Goal: Information Seeking & Learning: Learn about a topic

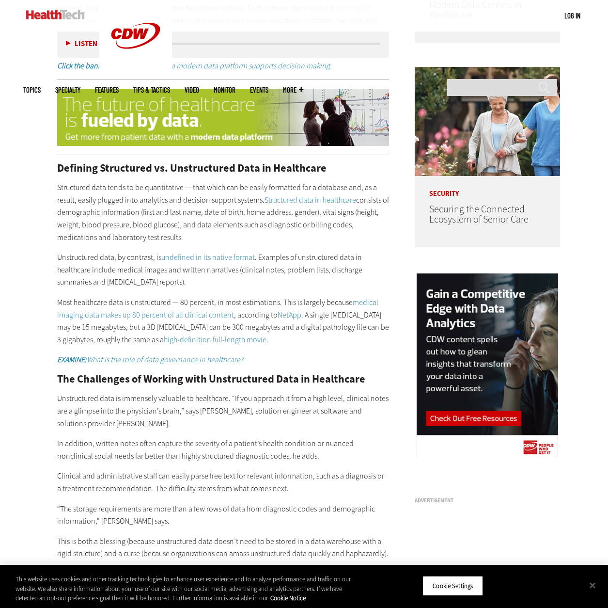
scroll to position [669, 0]
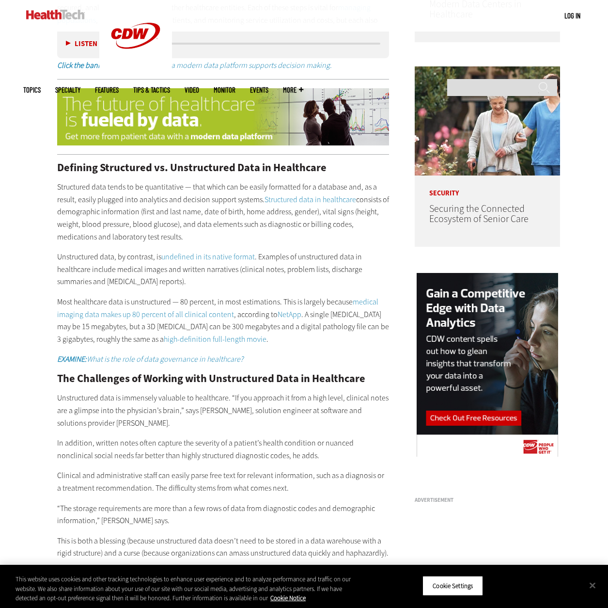
click at [203, 251] on link "undefined in its native format" at bounding box center [208, 256] width 94 height 10
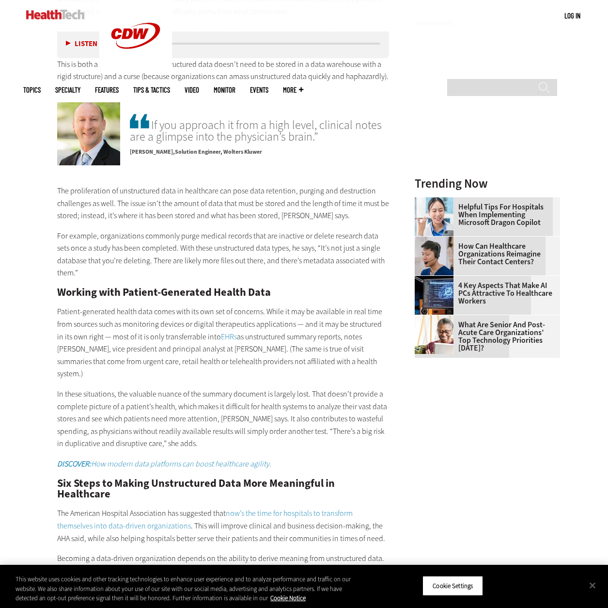
scroll to position [1147, 0]
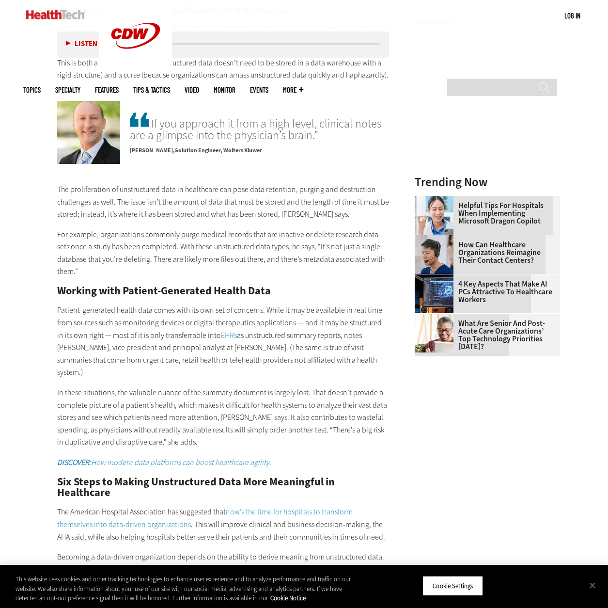
click at [264, 304] on p "Patient-generated health data comes with its own set of concerns. While it may …" at bounding box center [223, 341] width 332 height 75
click at [315, 329] on p "Patient-generated health data comes with its own set of concerns. While it may …" at bounding box center [223, 341] width 332 height 75
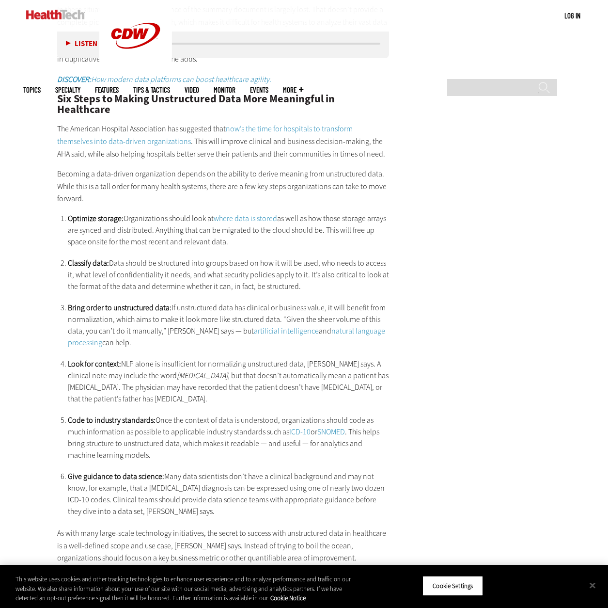
scroll to position [1529, 0]
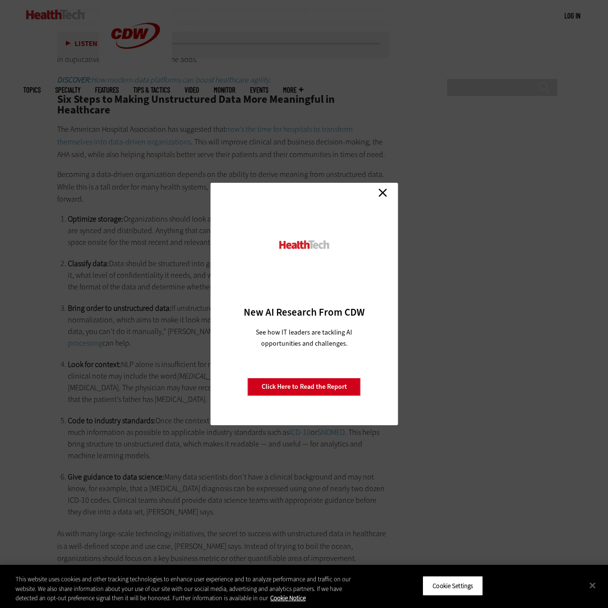
click at [381, 194] on link "Close" at bounding box center [382, 192] width 15 height 15
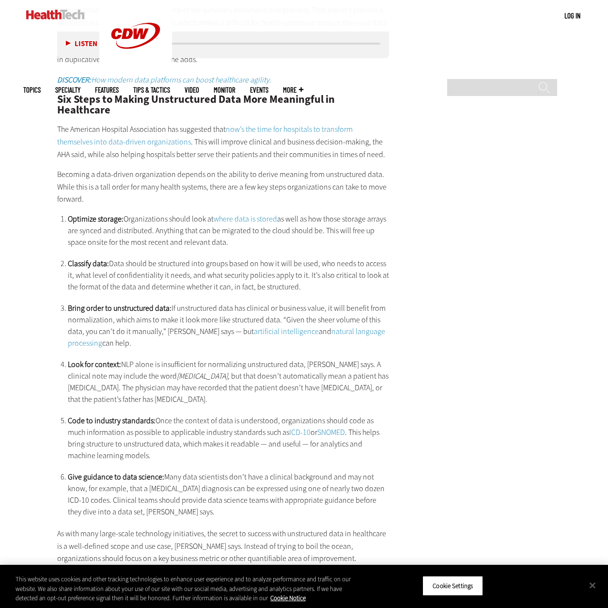
click at [381, 213] on li "Optimize storage: Organizations should look at where data is stored as well as …" at bounding box center [229, 230] width 322 height 35
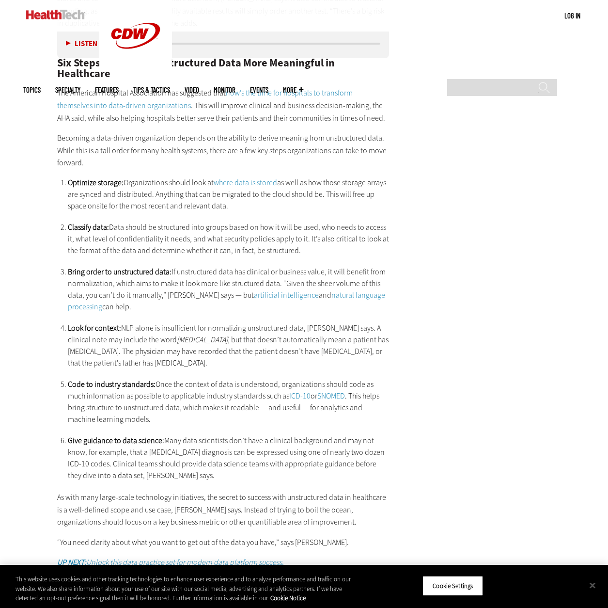
scroll to position [1566, 0]
drag, startPoint x: 424, startPoint y: 331, endPoint x: 406, endPoint y: 324, distance: 20.4
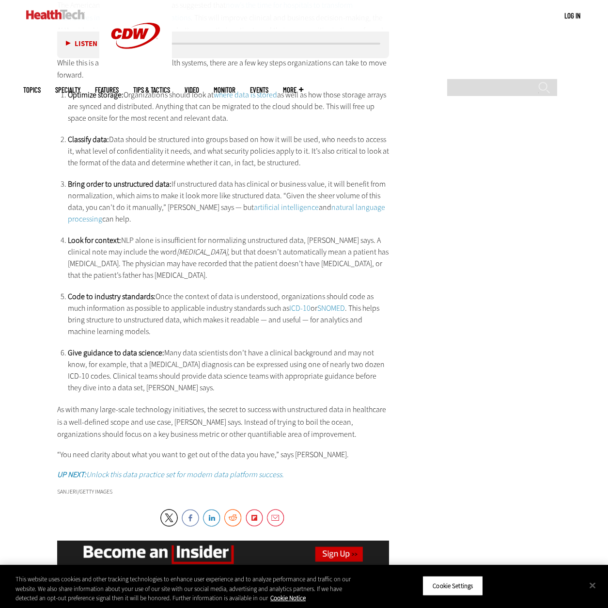
scroll to position [1653, 0]
click at [334, 302] on link "SNOMED" at bounding box center [331, 307] width 28 height 10
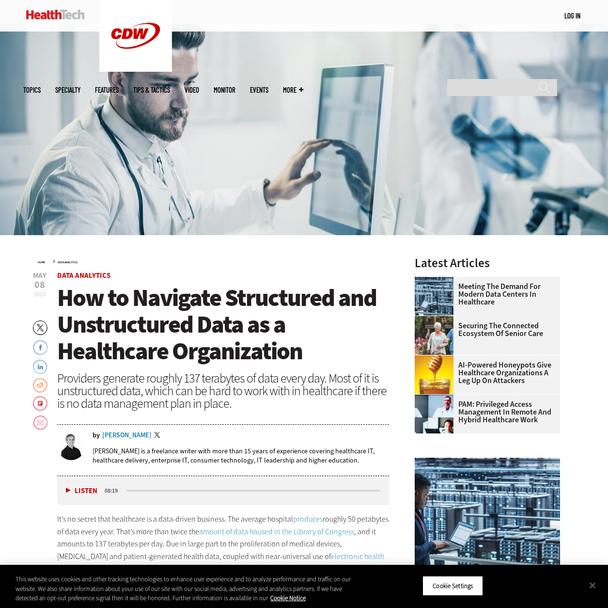
scroll to position [0, 0]
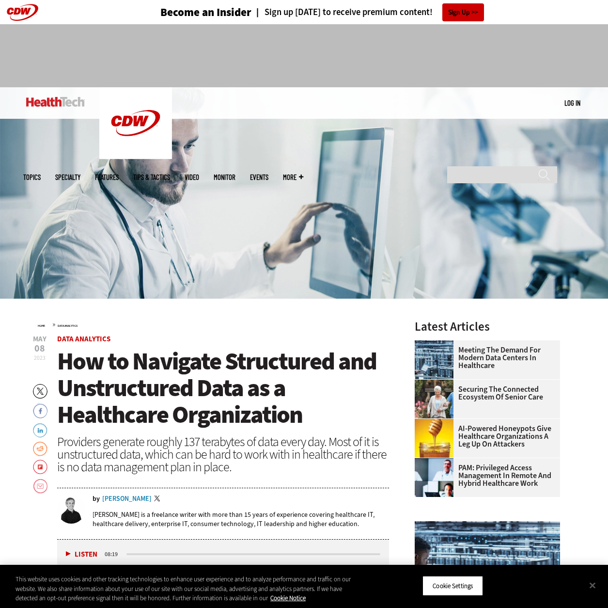
click at [106, 161] on ul "Topics Specialty Features Tips & Tactics Video MonITor Events More Search" at bounding box center [170, 176] width 295 height 31
click at [51, 97] on img at bounding box center [55, 102] width 59 height 10
